Goal: Connect with others: Connect with others

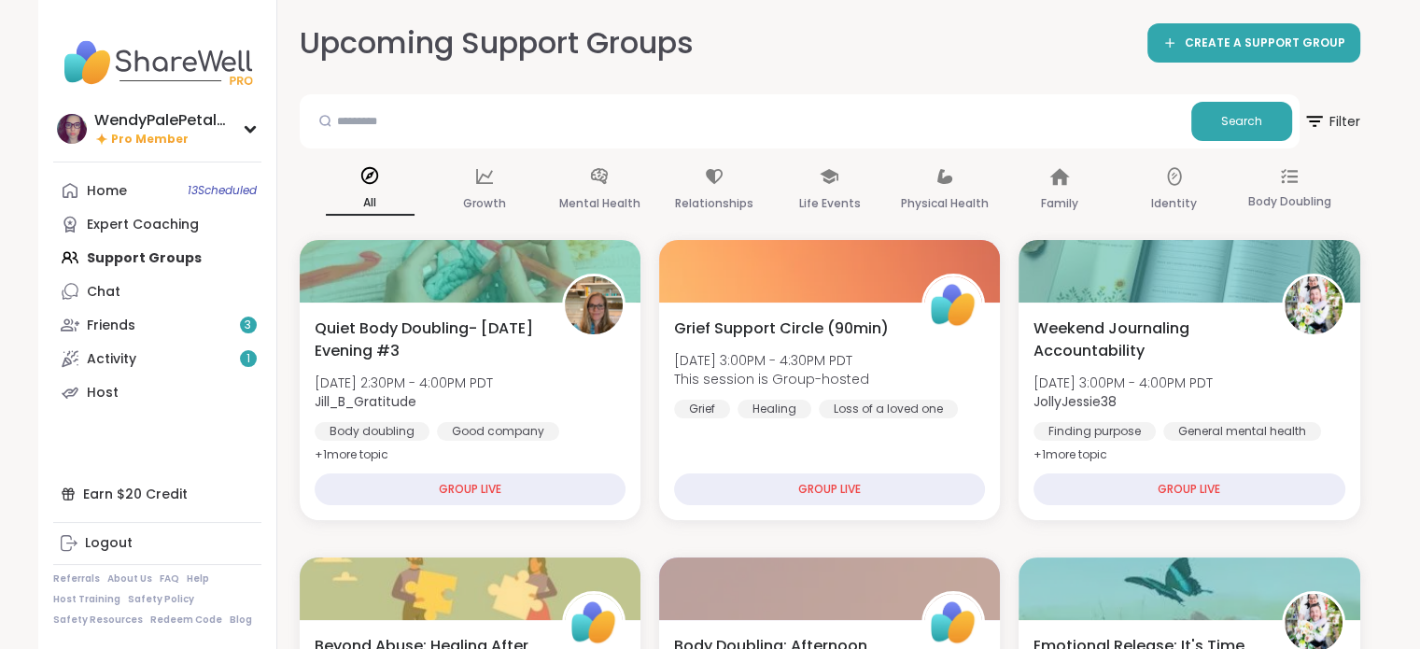
click at [127, 319] on div "Friends 3" at bounding box center [111, 325] width 49 height 19
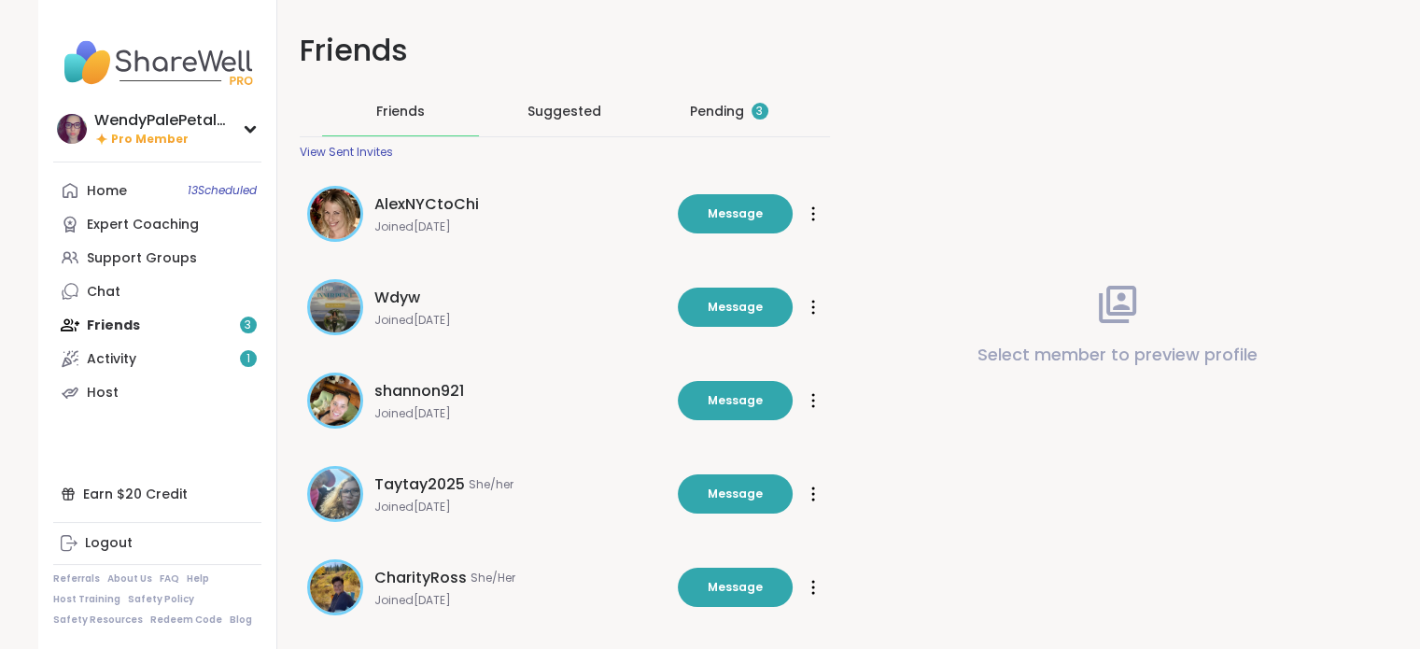
click at [721, 104] on div "Pending 3" at bounding box center [729, 111] width 78 height 19
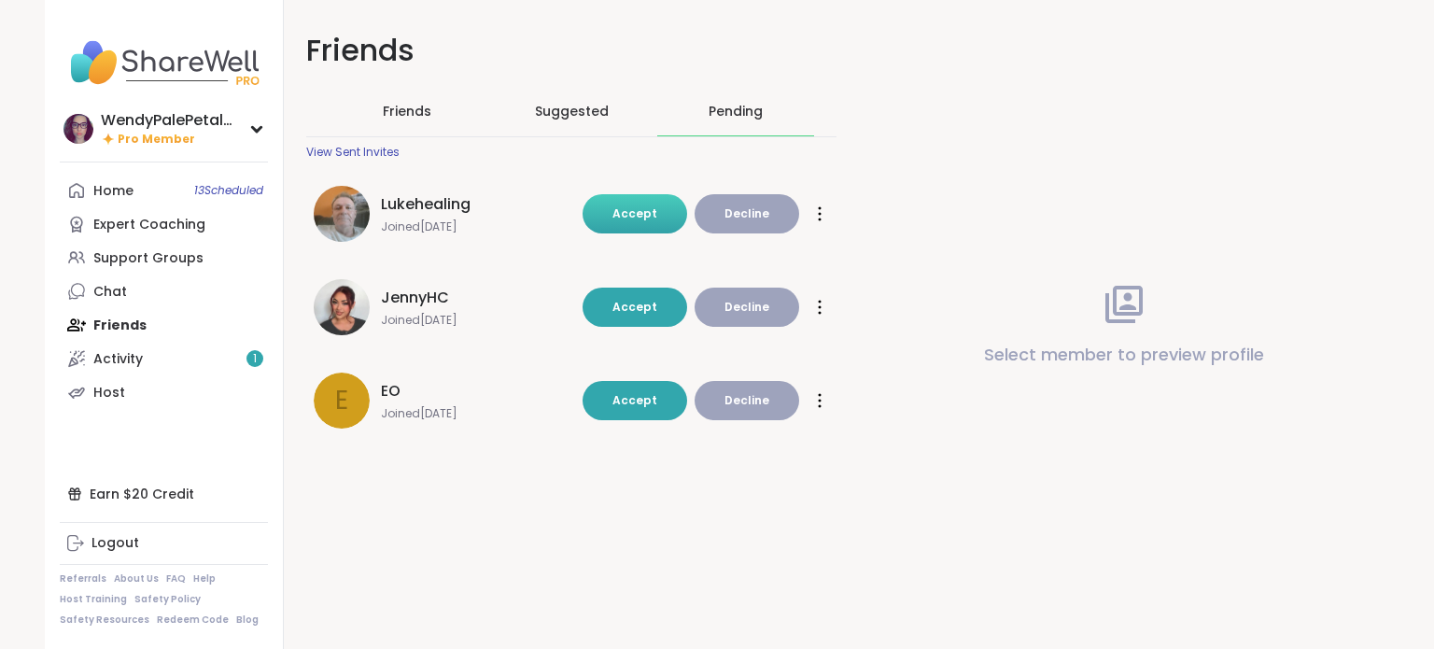
click at [619, 208] on span "Accept" at bounding box center [634, 213] width 45 height 16
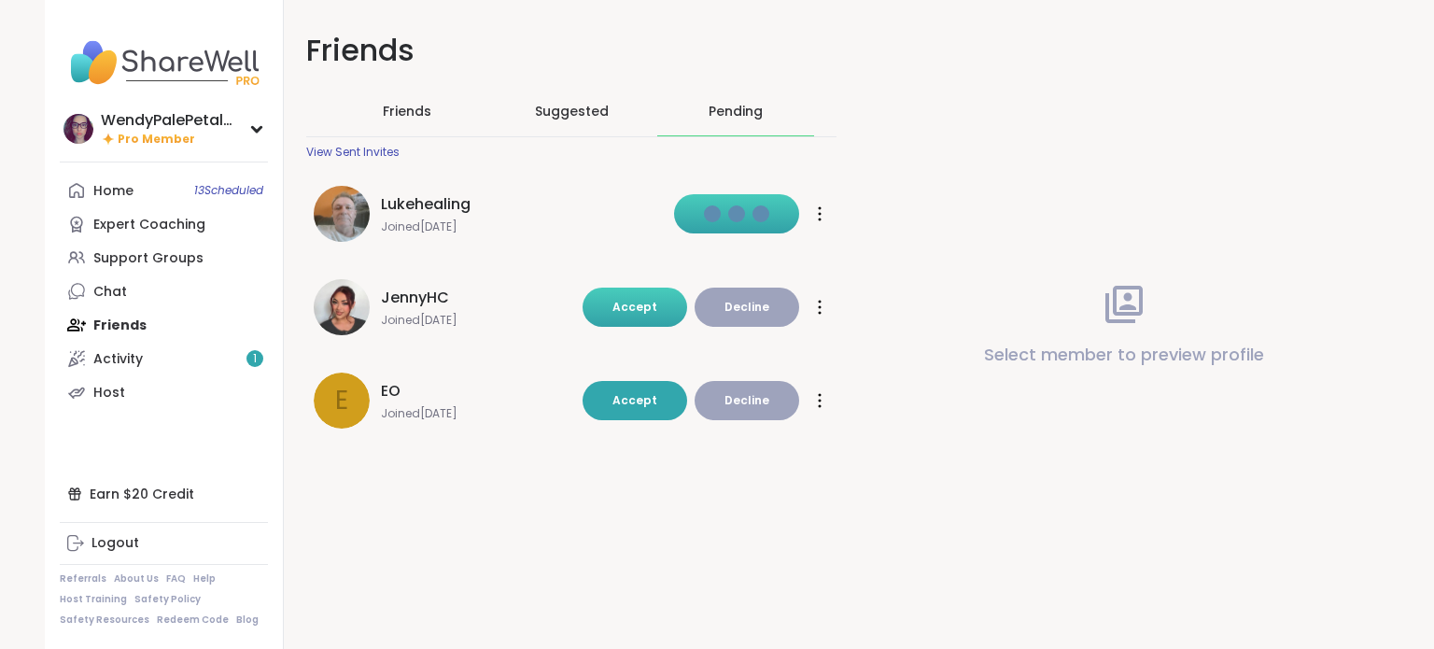
click at [630, 301] on span "Accept" at bounding box center [634, 307] width 45 height 16
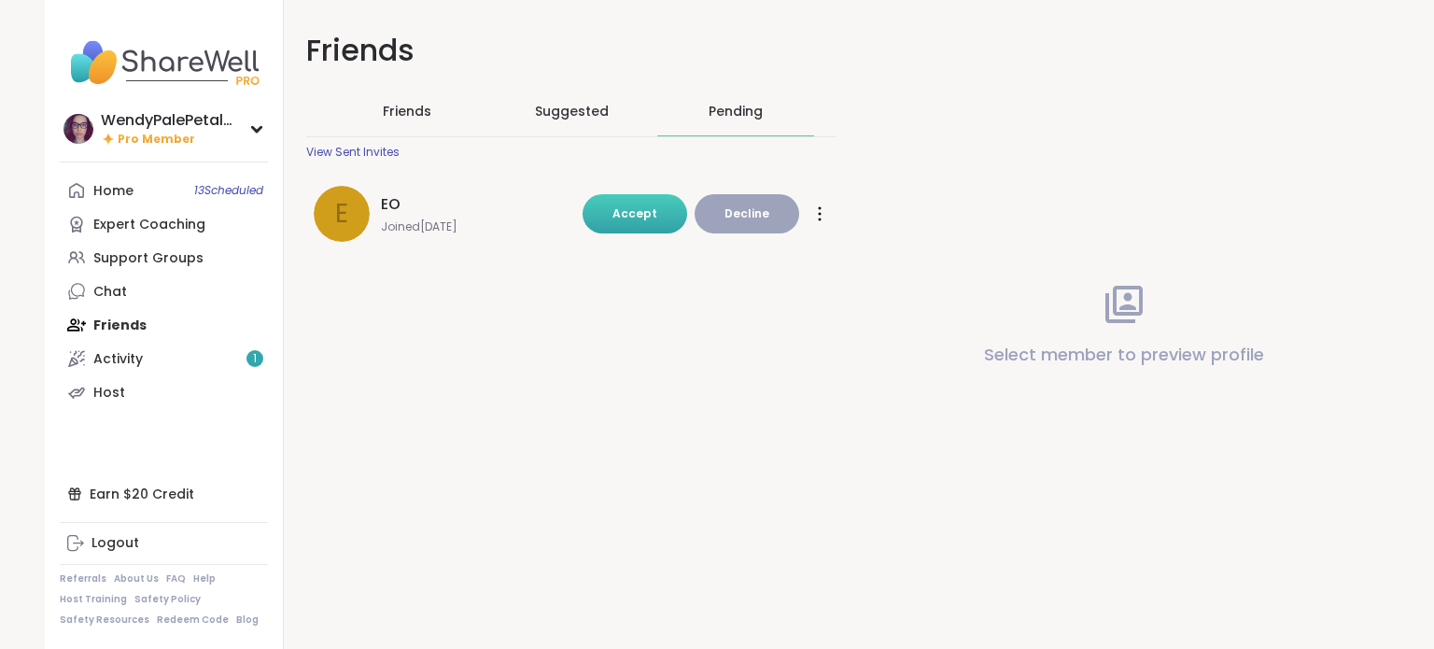
click at [644, 219] on span "Accept" at bounding box center [634, 213] width 45 height 16
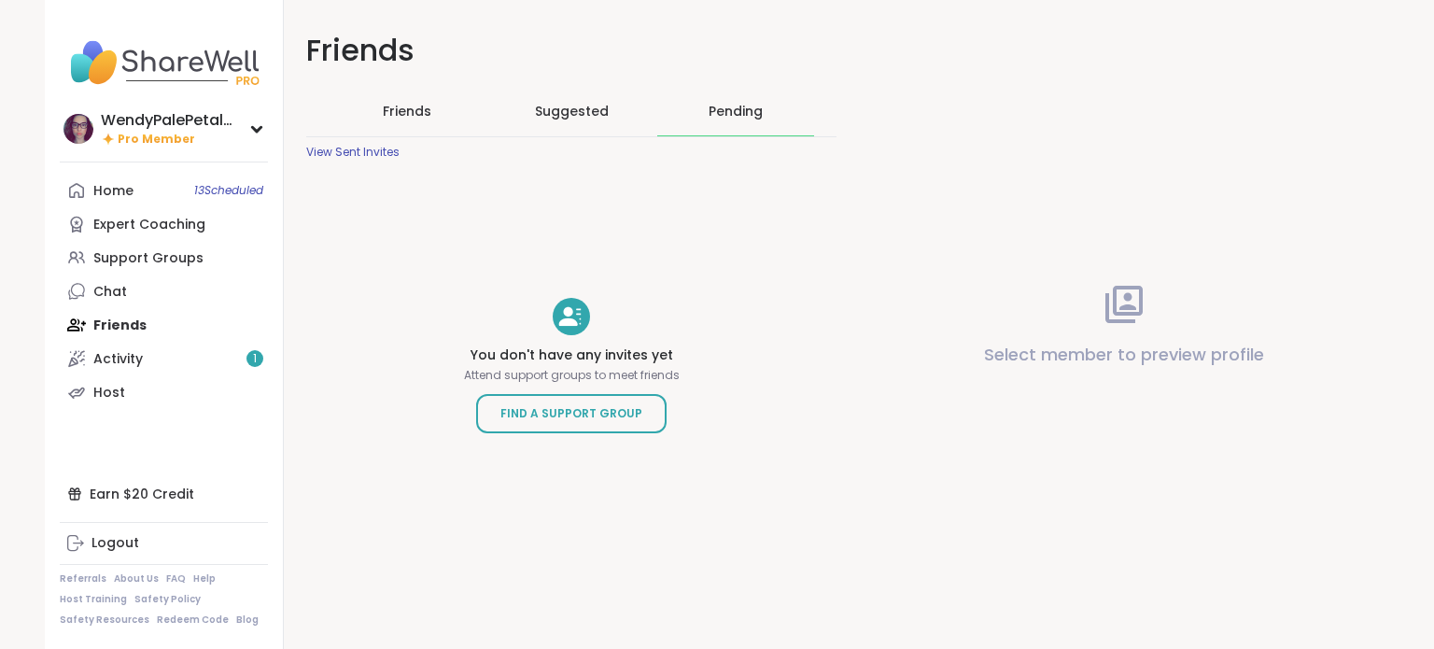
click at [381, 149] on div "View Sent Invites" at bounding box center [352, 152] width 93 height 15
click at [565, 118] on span "Suggested" at bounding box center [572, 111] width 74 height 19
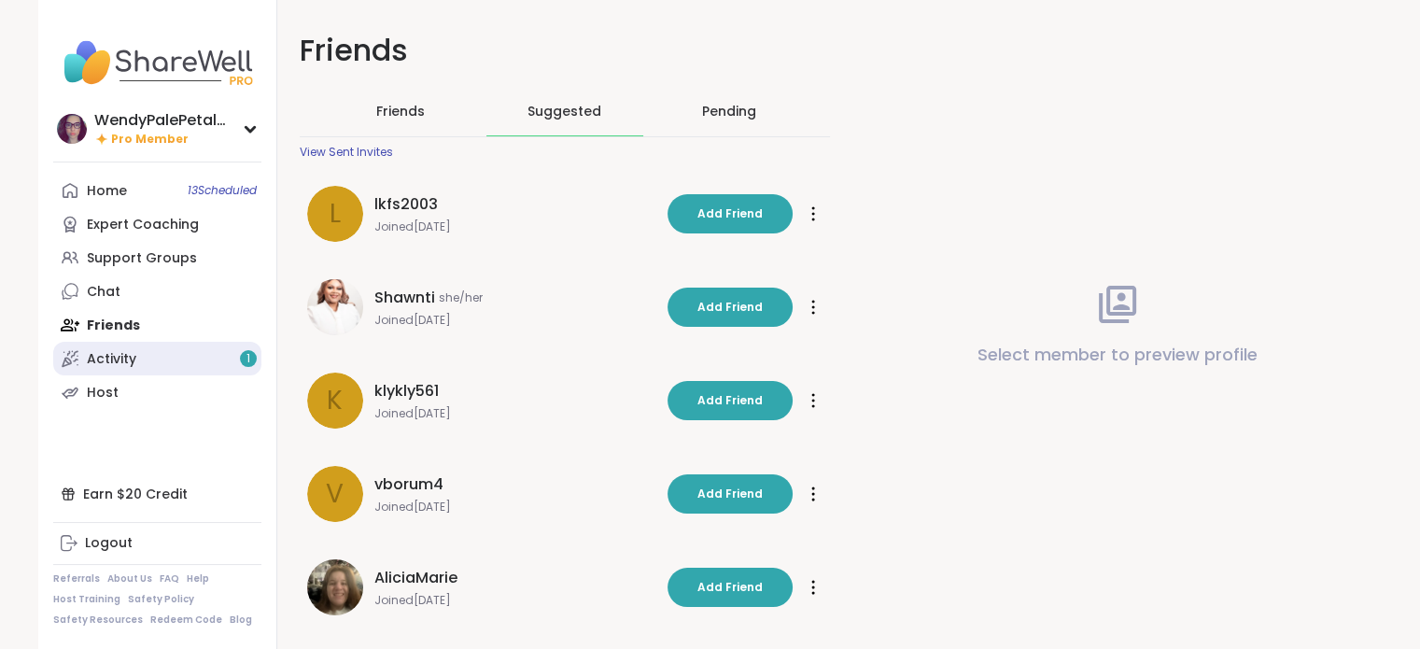
click at [132, 359] on div "Activity 1" at bounding box center [111, 359] width 49 height 19
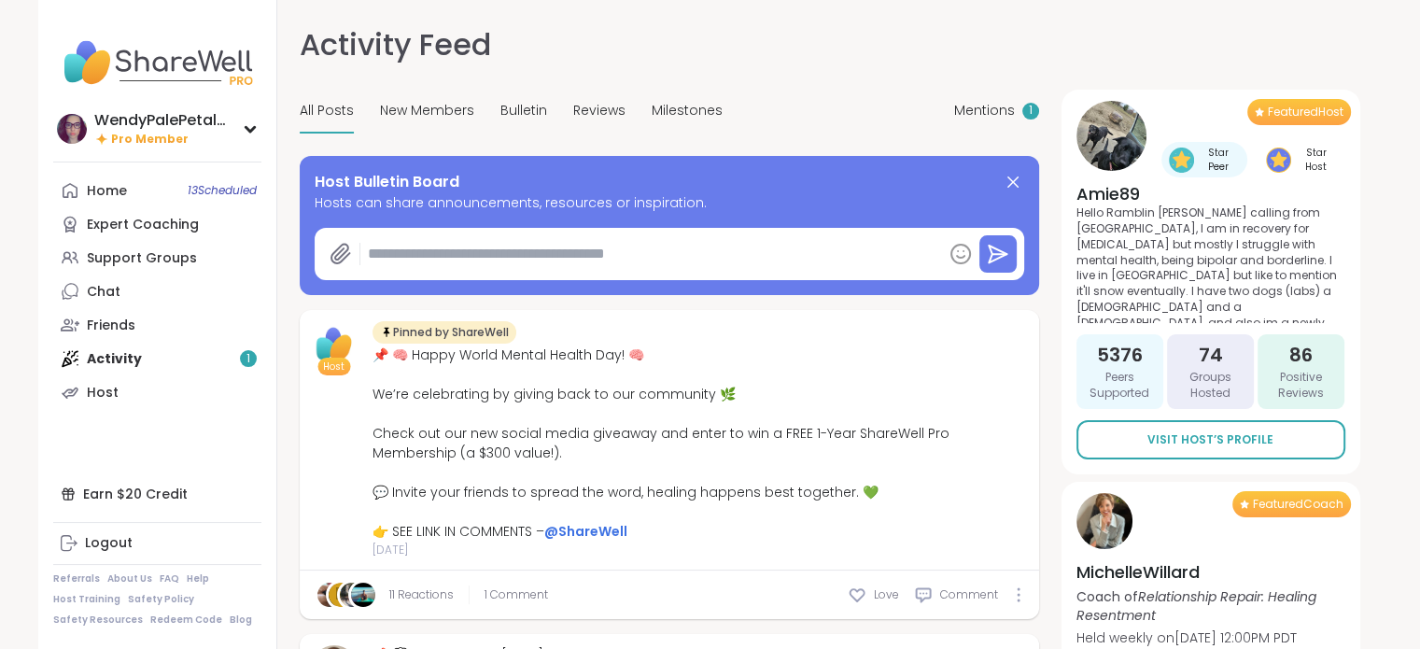
type textarea "*"
